Goal: Check status: Check status

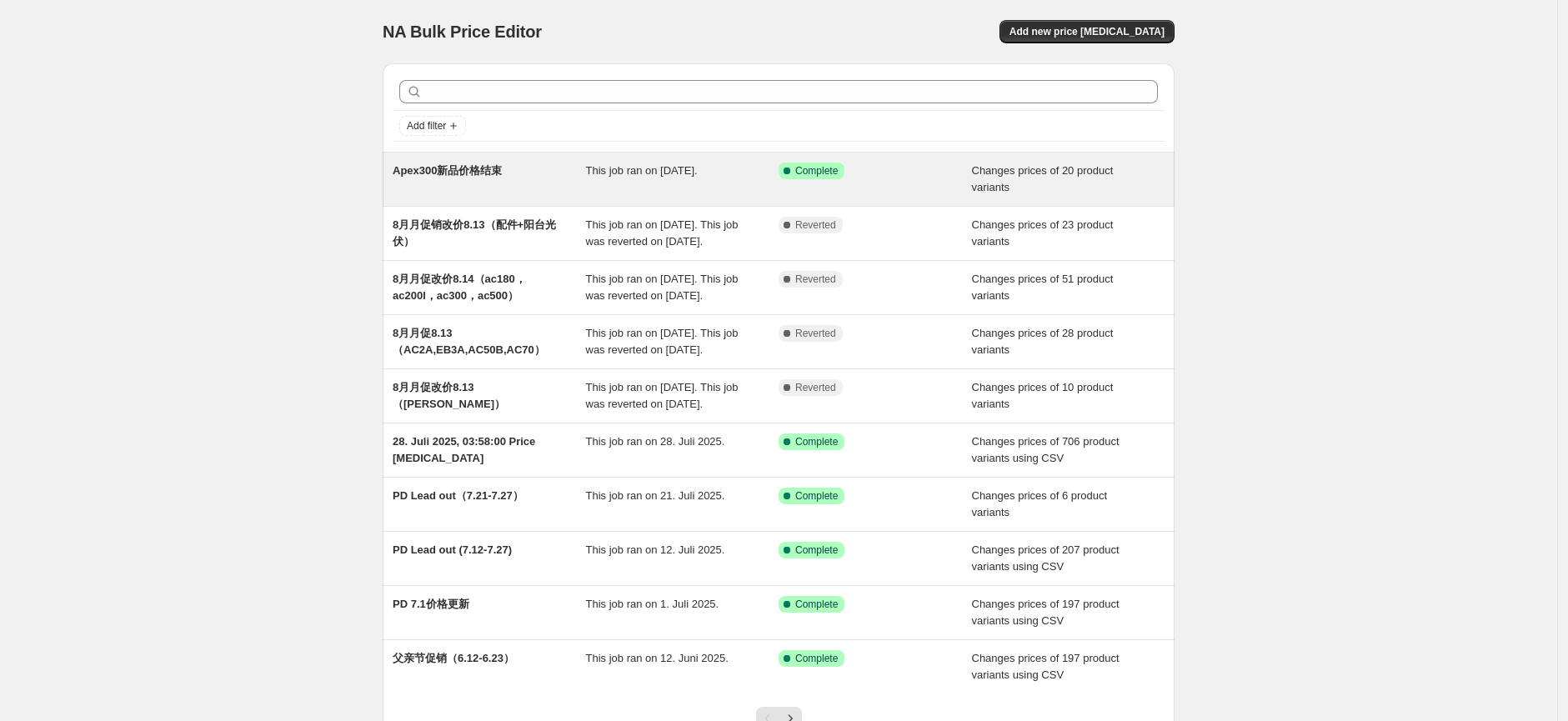
click at [470, 184] on div "Apex300新品价格结束" at bounding box center [489, 179] width 193 height 34
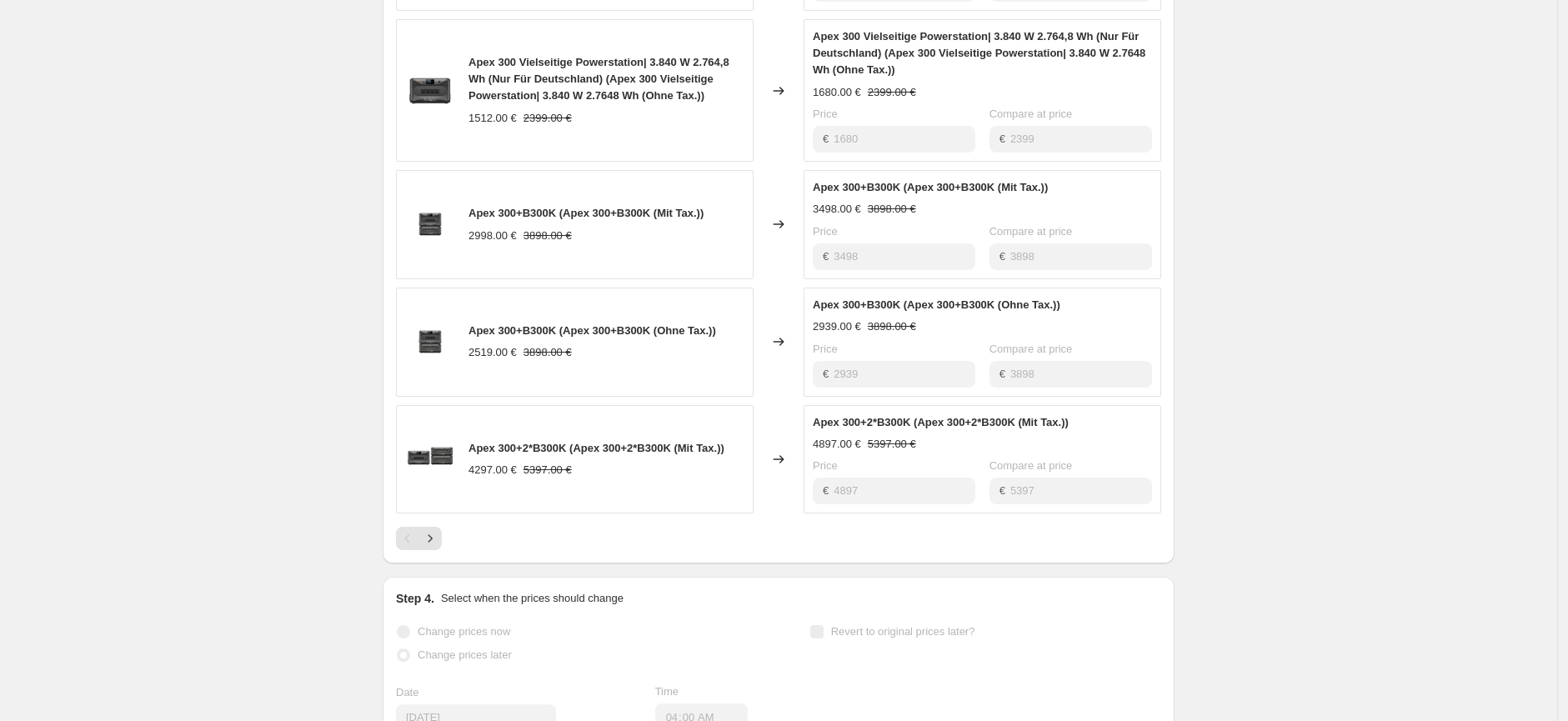
scroll to position [926, 0]
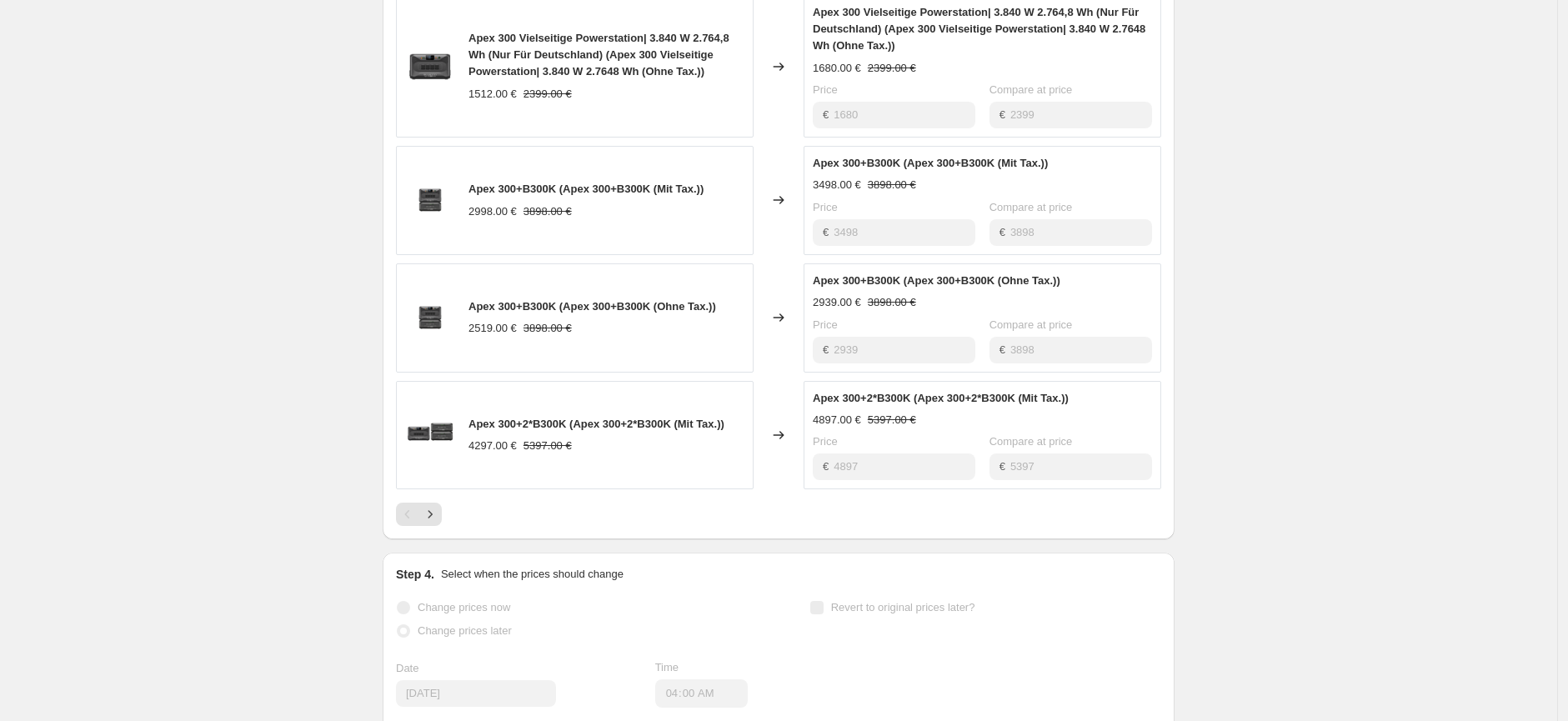
click at [430, 528] on div "PRICE CHANGE RECAP 20 product variants were affected by this price change: Apex…" at bounding box center [778, 163] width 792 height 753
click at [435, 522] on icon "Next" at bounding box center [430, 514] width 16 height 16
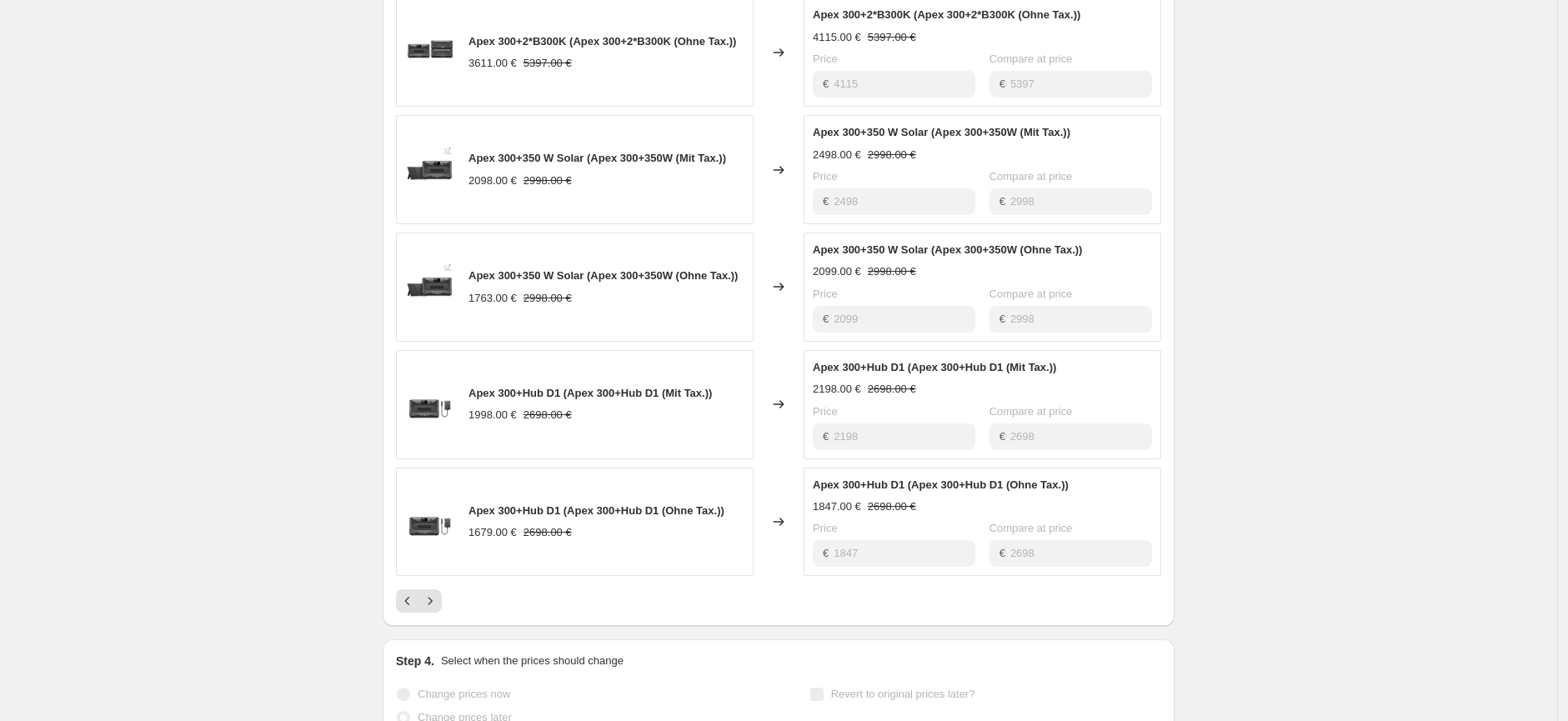
scroll to position [741, 0]
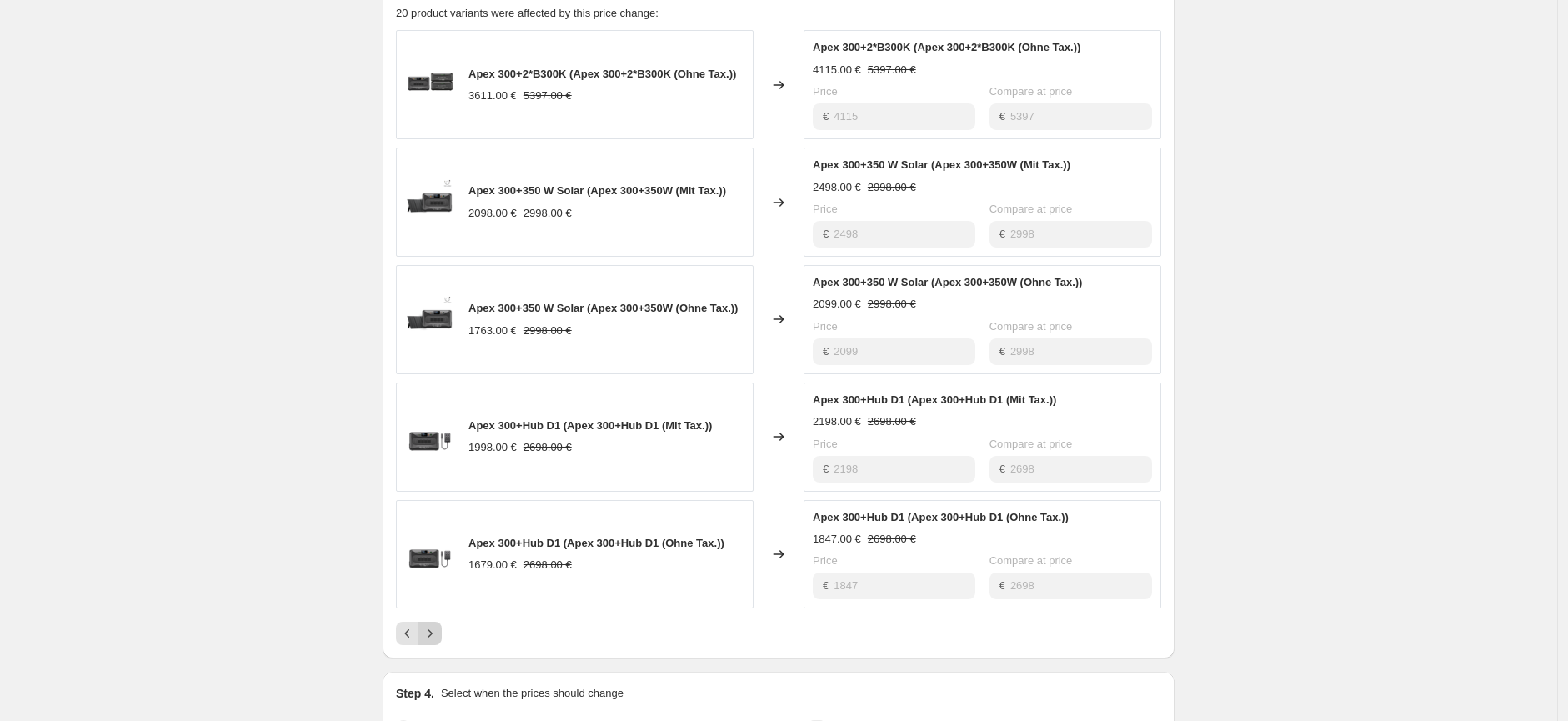
click at [436, 633] on icon "Next" at bounding box center [430, 633] width 16 height 16
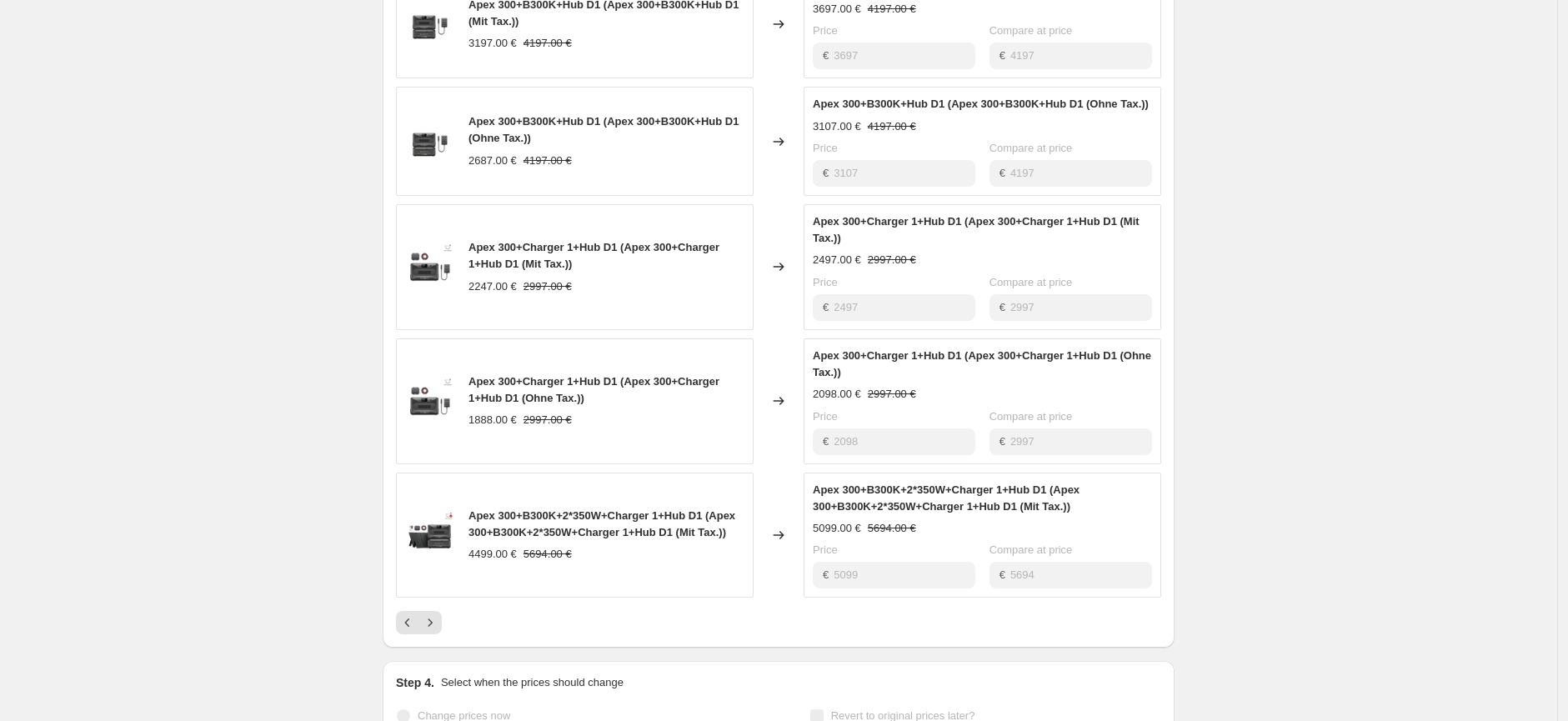
scroll to position [834, 0]
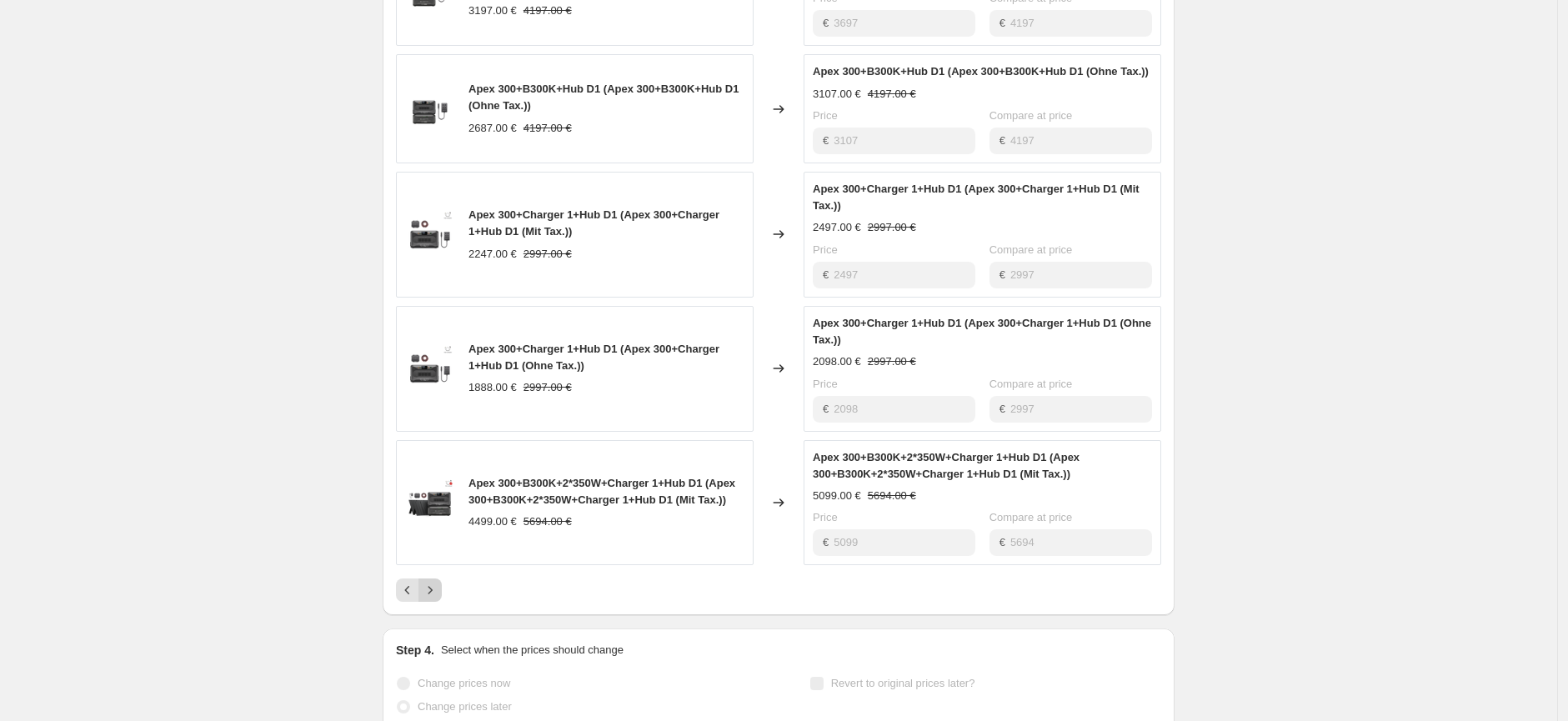
click at [442, 602] on button "Next" at bounding box center [430, 590] width 23 height 23
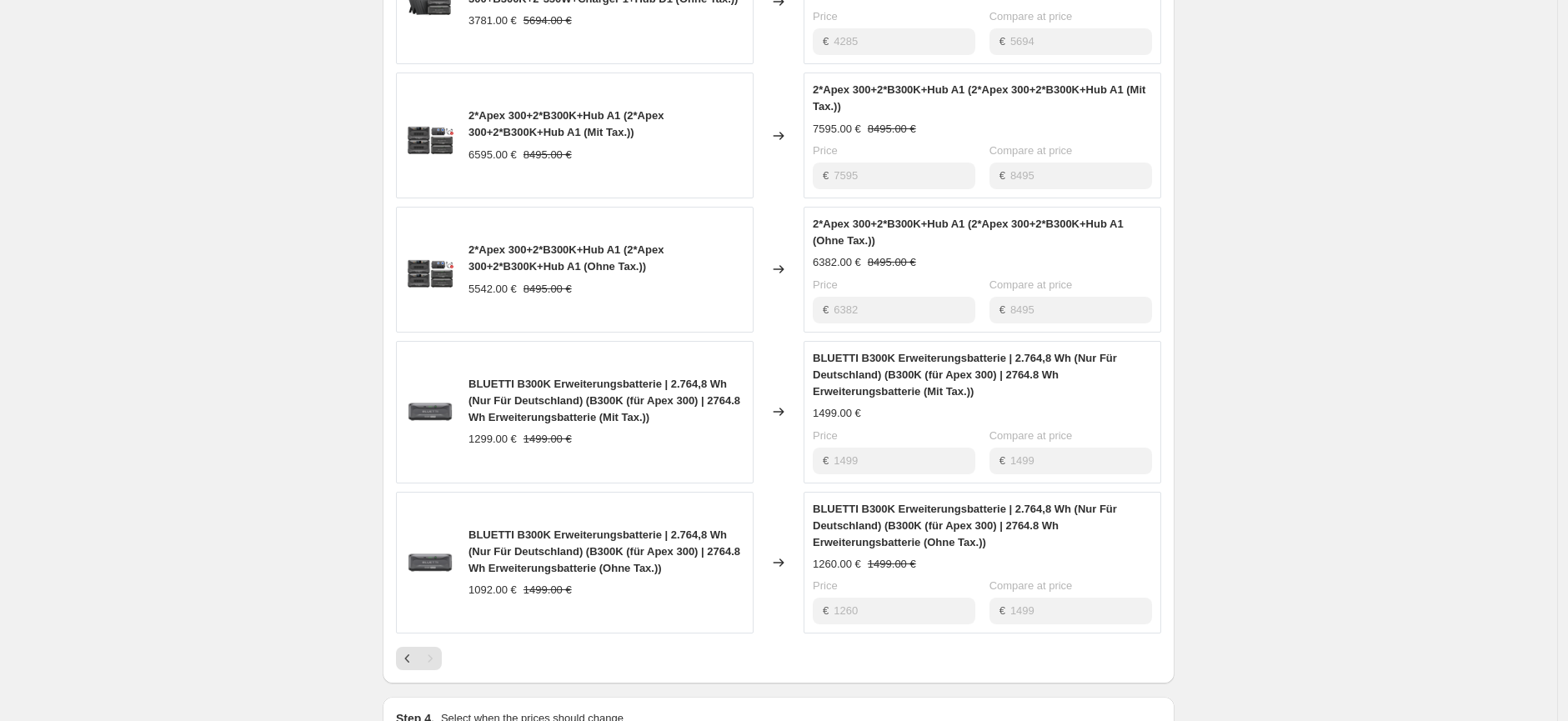
scroll to position [926, 0]
